Goal: Transaction & Acquisition: Download file/media

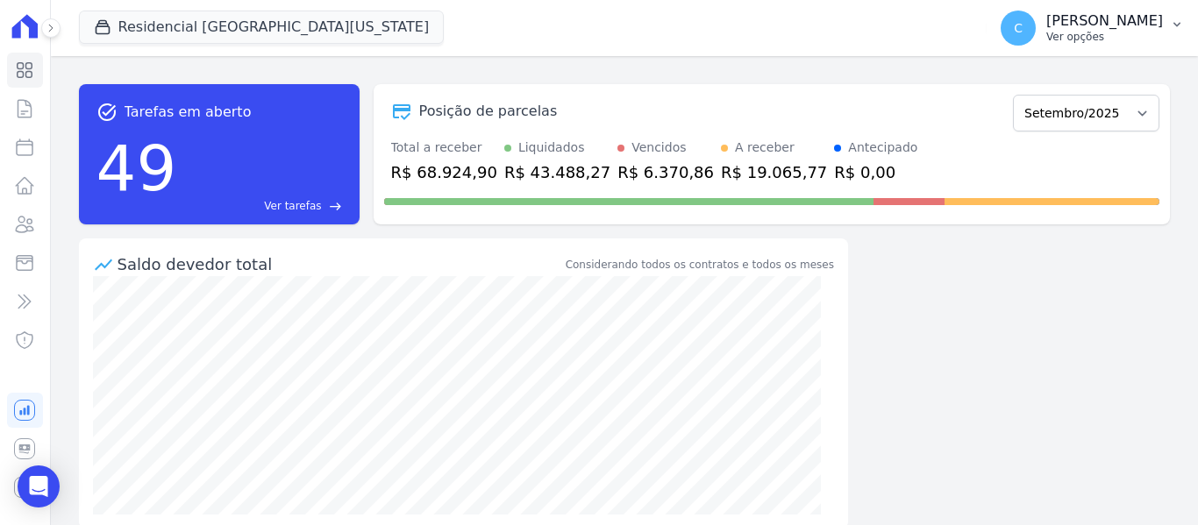
click at [1155, 24] on p "[PERSON_NAME]" at bounding box center [1104, 21] width 117 height 18
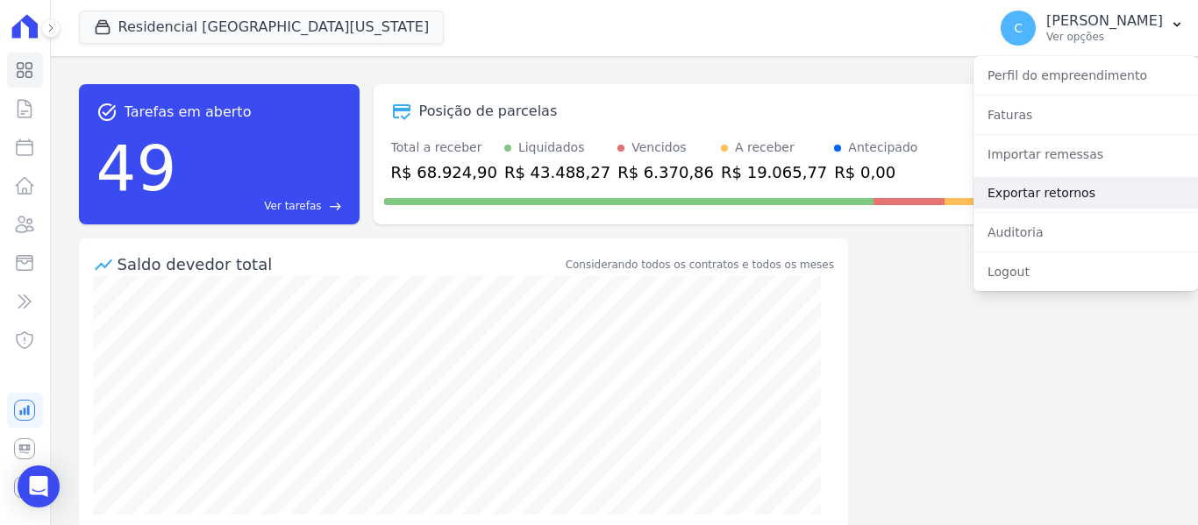
click at [1063, 195] on link "Exportar retornos" at bounding box center [1085, 193] width 224 height 32
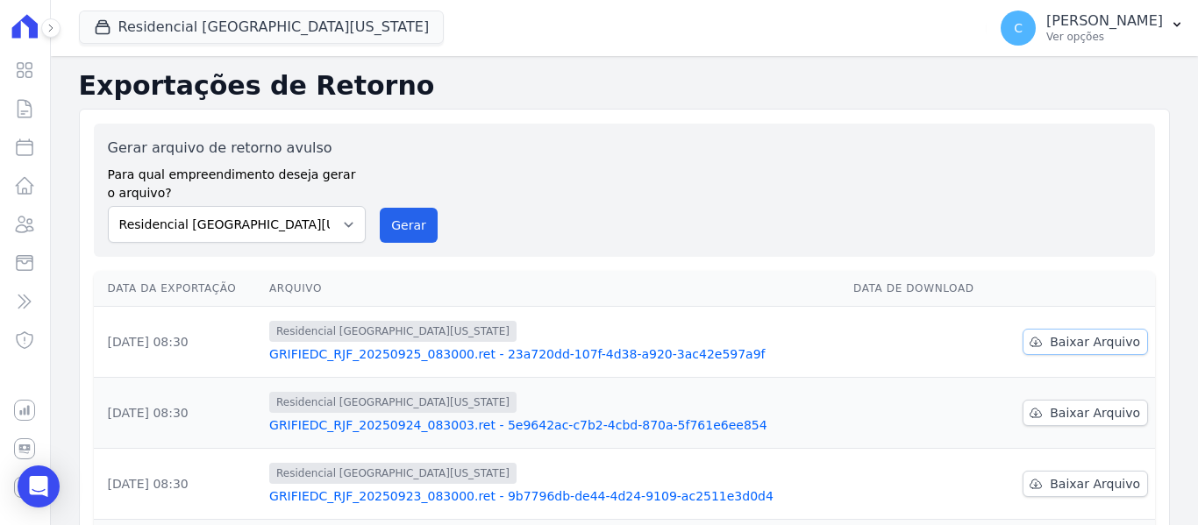
click at [1064, 335] on span "Baixar Arquivo" at bounding box center [1094, 342] width 90 height 18
click at [1080, 402] on link "Baixar Arquivo" at bounding box center [1084, 413] width 125 height 26
click at [1077, 481] on span "Baixar Arquivo" at bounding box center [1094, 484] width 90 height 18
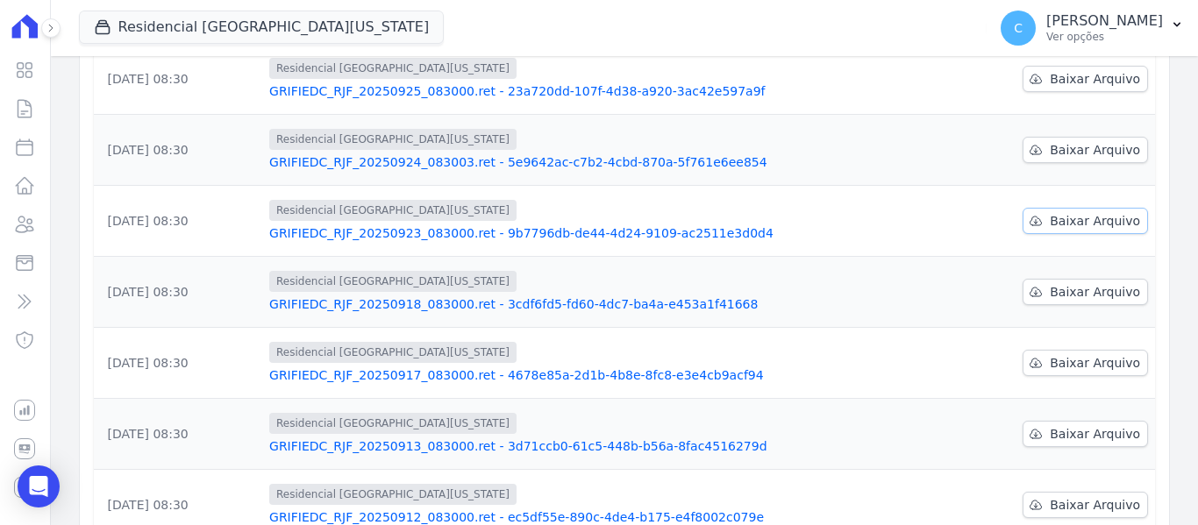
scroll to position [351, 0]
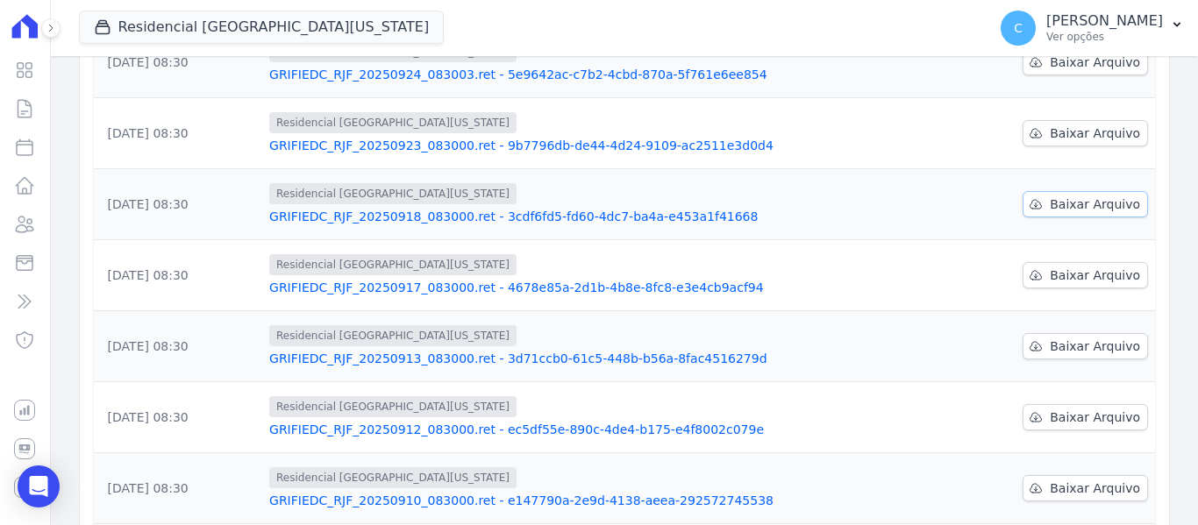
click at [1077, 204] on span "Baixar Arquivo" at bounding box center [1094, 204] width 90 height 18
click at [1091, 274] on span "Baixar Arquivo" at bounding box center [1094, 276] width 90 height 18
click at [1079, 350] on span "Baixar Arquivo" at bounding box center [1094, 347] width 90 height 18
click at [1093, 416] on span "Baixar Arquivo" at bounding box center [1094, 418] width 90 height 18
click at [1114, 489] on span "Baixar Arquivo" at bounding box center [1094, 489] width 90 height 18
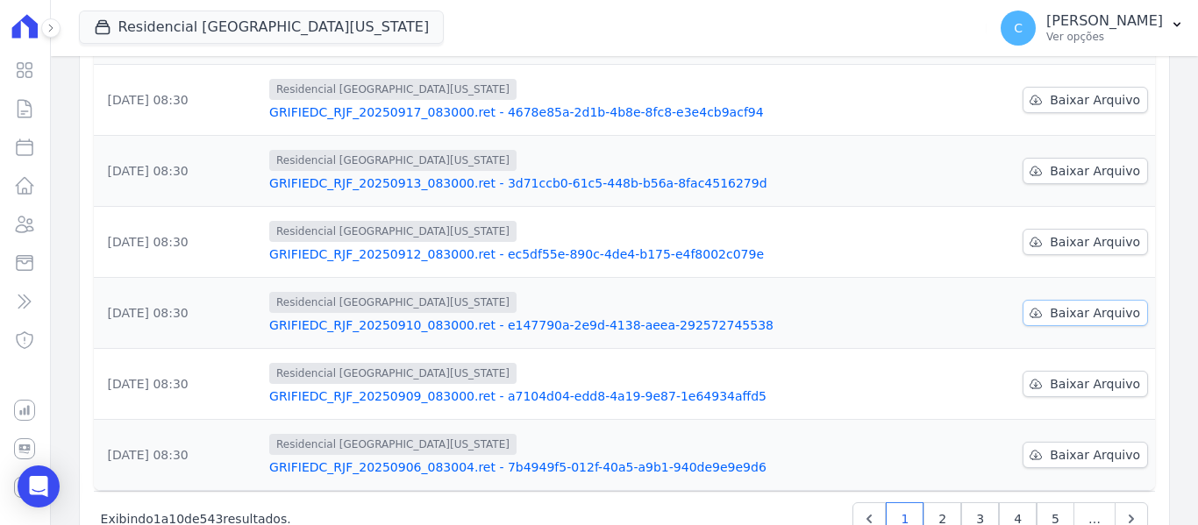
scroll to position [583, 0]
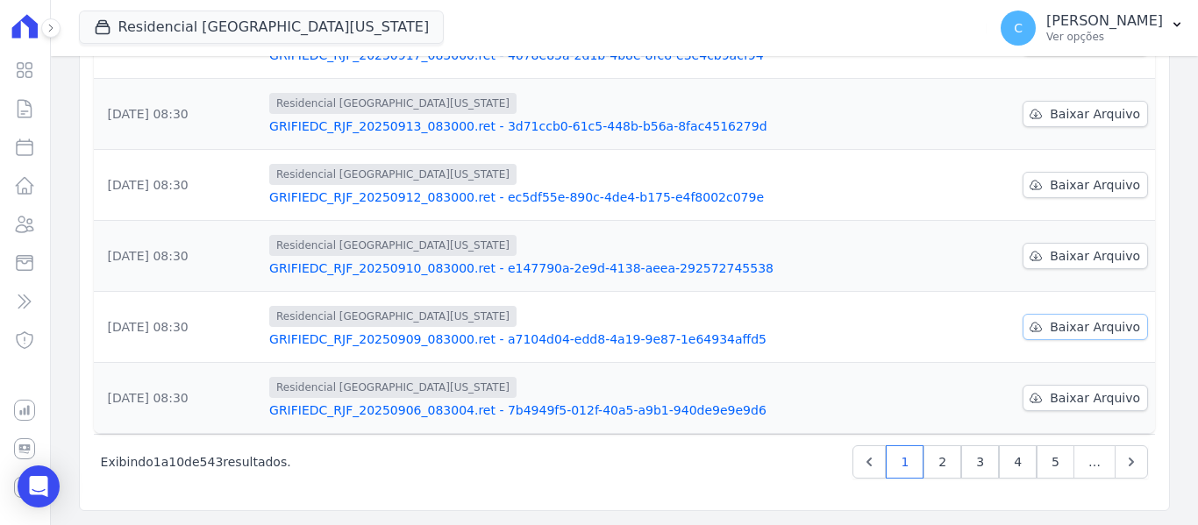
click at [1109, 328] on span "Baixar Arquivo" at bounding box center [1094, 327] width 90 height 18
click at [1105, 399] on span "Baixar Arquivo" at bounding box center [1094, 398] width 90 height 18
click at [940, 460] on link "2" at bounding box center [942, 461] width 38 height 33
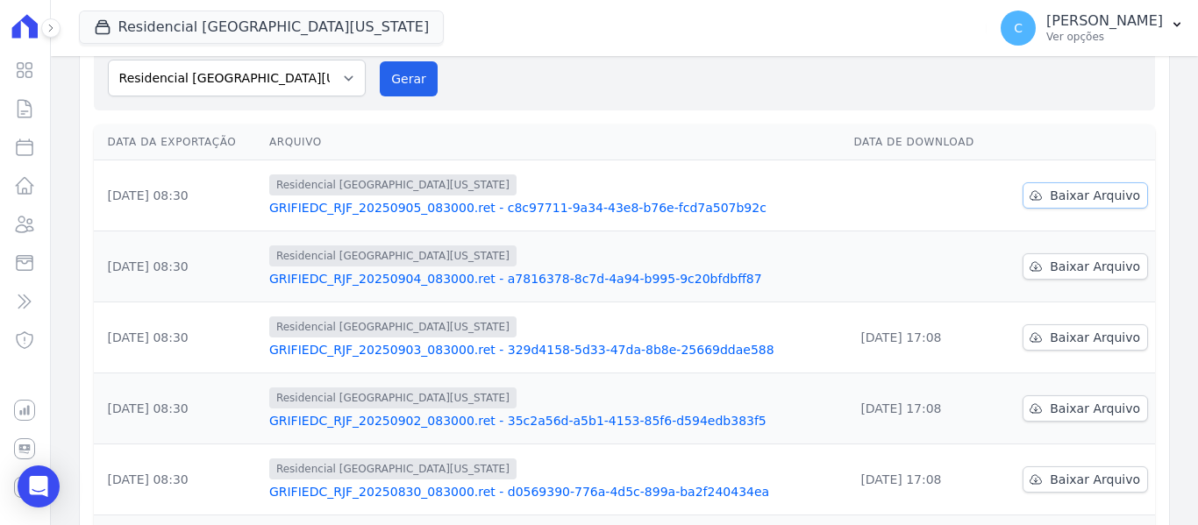
scroll to position [175, 0]
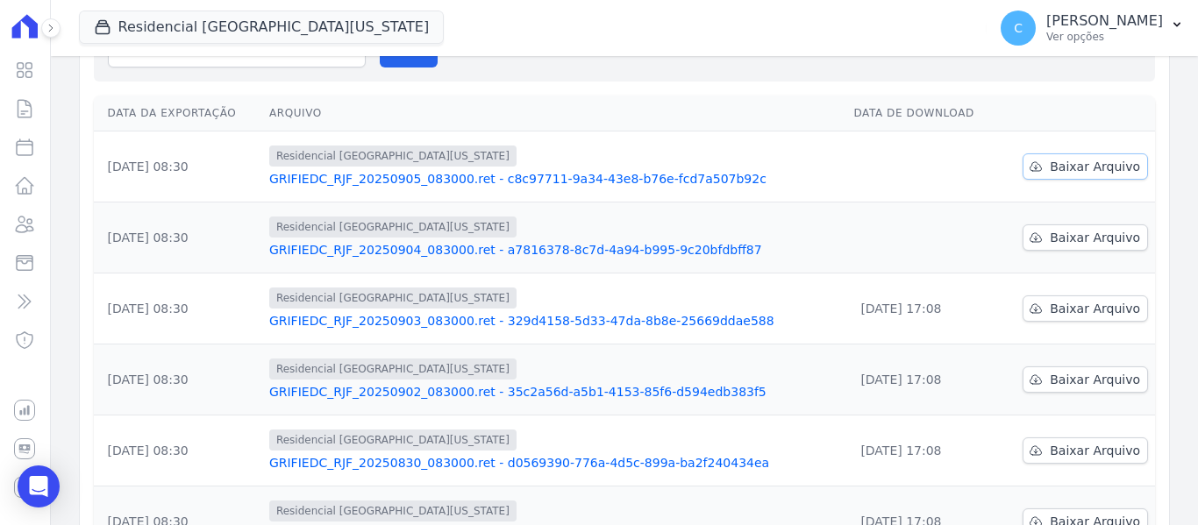
click at [1087, 166] on span "Baixar Arquivo" at bounding box center [1094, 167] width 90 height 18
click at [1075, 233] on span "Baixar Arquivo" at bounding box center [1094, 238] width 90 height 18
click at [1076, 309] on span "Baixar Arquivo" at bounding box center [1094, 309] width 90 height 18
click at [1073, 380] on span "Baixar Arquivo" at bounding box center [1094, 380] width 90 height 18
